Goal: Information Seeking & Learning: Find specific fact

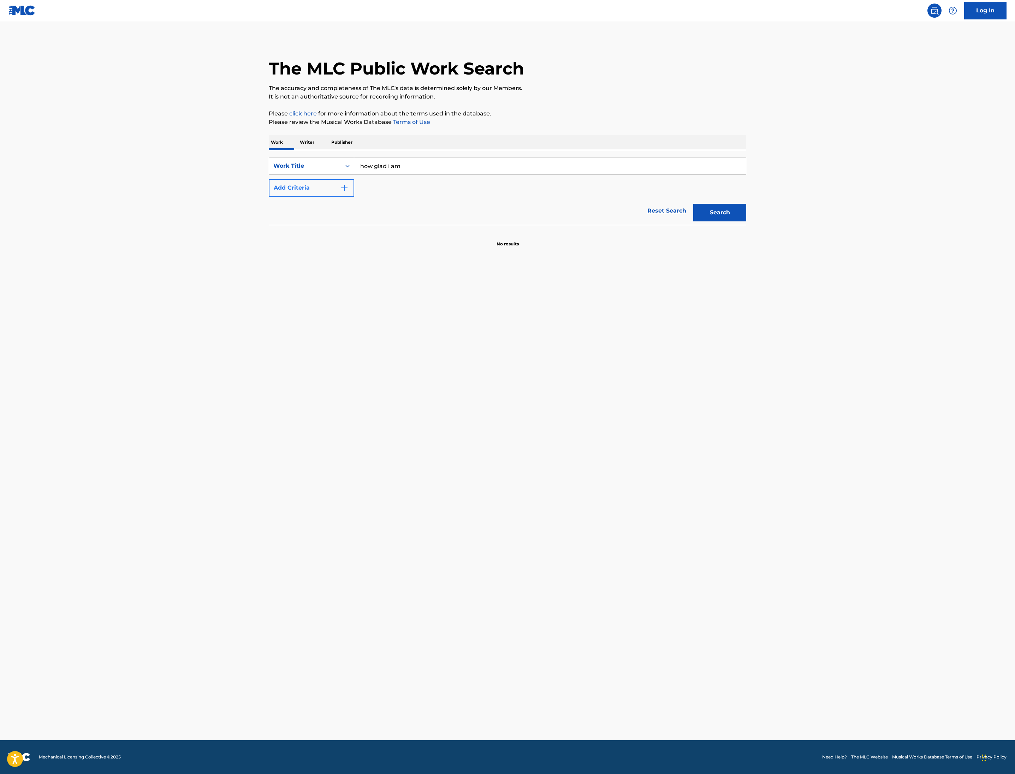
type input "how glad i am"
click at [269, 197] on button "Add Criteria" at bounding box center [312, 188] width 86 height 18
drag, startPoint x: 213, startPoint y: 293, endPoint x: 302, endPoint y: 296, distance: 89.1
click at [354, 196] on input "Search Form" at bounding box center [543, 187] width 379 height 17
click at [747, 243] on button "Search" at bounding box center [720, 235] width 53 height 18
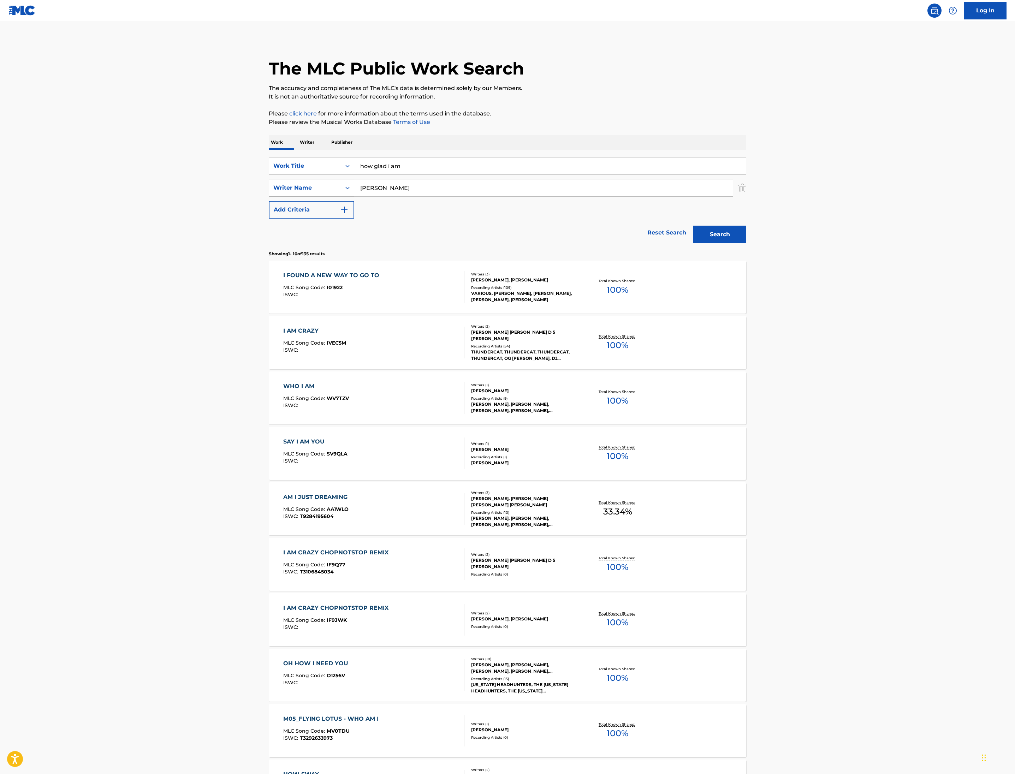
drag, startPoint x: 280, startPoint y: 296, endPoint x: 187, endPoint y: 300, distance: 93.4
click at [269, 197] on div "SearchWithCriteria7d68a757-ec45-4005-91f2-9eb6f49d85ec Writer Name [PERSON_NAME]" at bounding box center [508, 188] width 478 height 18
drag, startPoint x: 272, startPoint y: 290, endPoint x: 185, endPoint y: 269, distance: 89.5
click at [269, 219] on div "SearchWithCriteria4919cce9-bb9d-4af6-abdf-377bf066d447 Work Title how glad i am…" at bounding box center [508, 187] width 478 height 61
drag, startPoint x: 269, startPoint y: 297, endPoint x: 187, endPoint y: 264, distance: 88.4
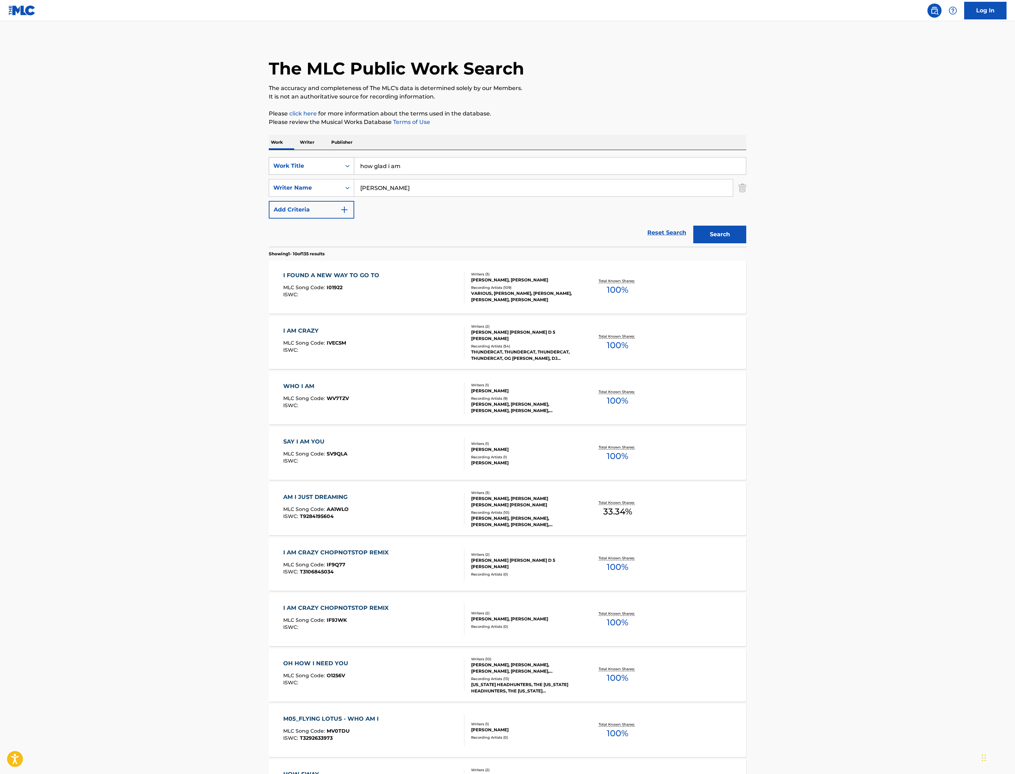
click at [269, 219] on div "SearchWithCriteria4919cce9-bb9d-4af6-abdf-377bf066d447 Work Title how glad i am…" at bounding box center [508, 187] width 478 height 61
type input "williams"
click at [747, 243] on button "Search" at bounding box center [720, 235] width 53 height 18
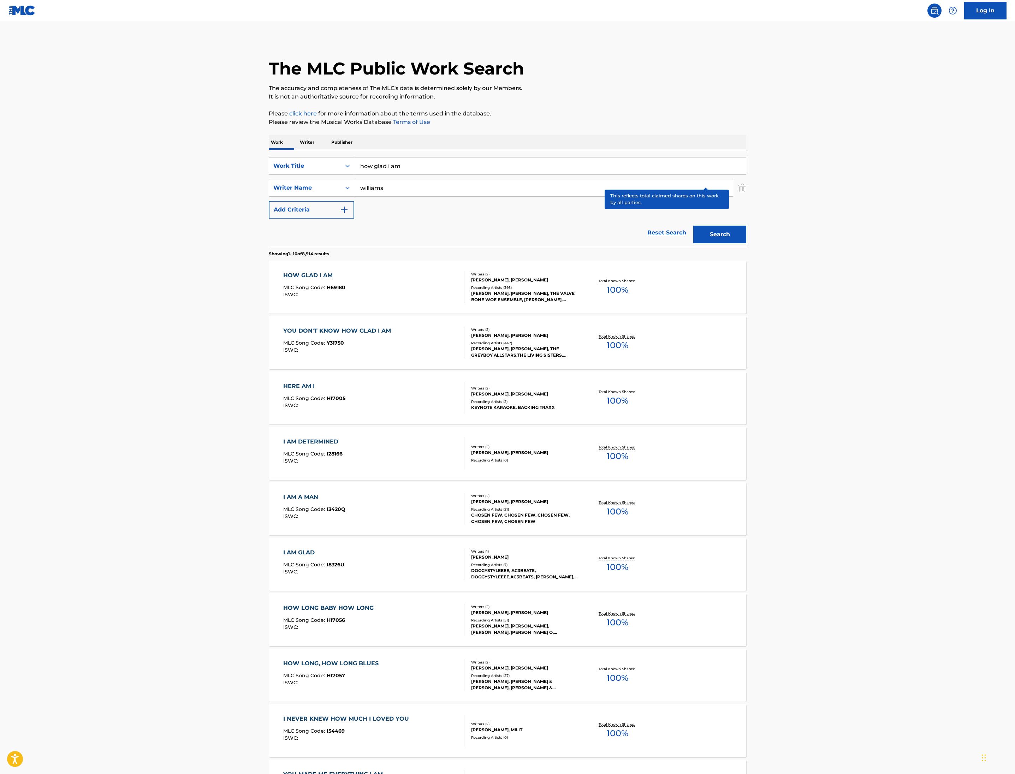
click at [637, 284] on p "Total Known Shares:" at bounding box center [618, 280] width 38 height 5
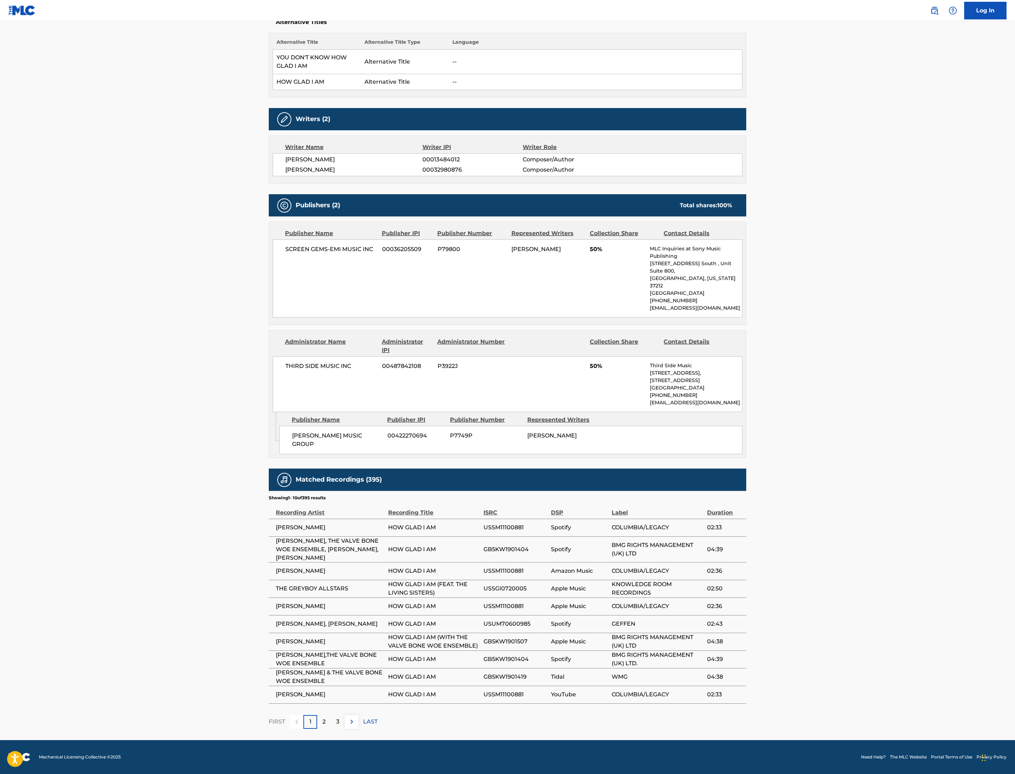
scroll to position [254, 0]
